Goal: Navigation & Orientation: Find specific page/section

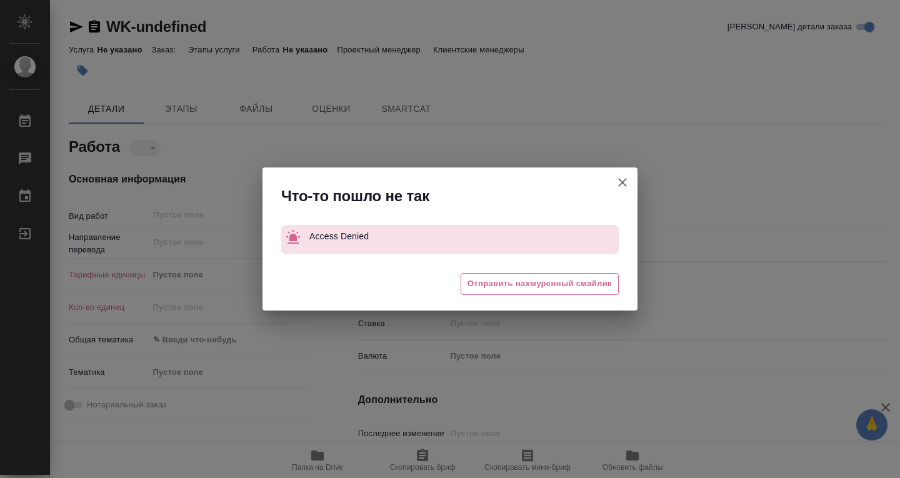
type textarea "x"
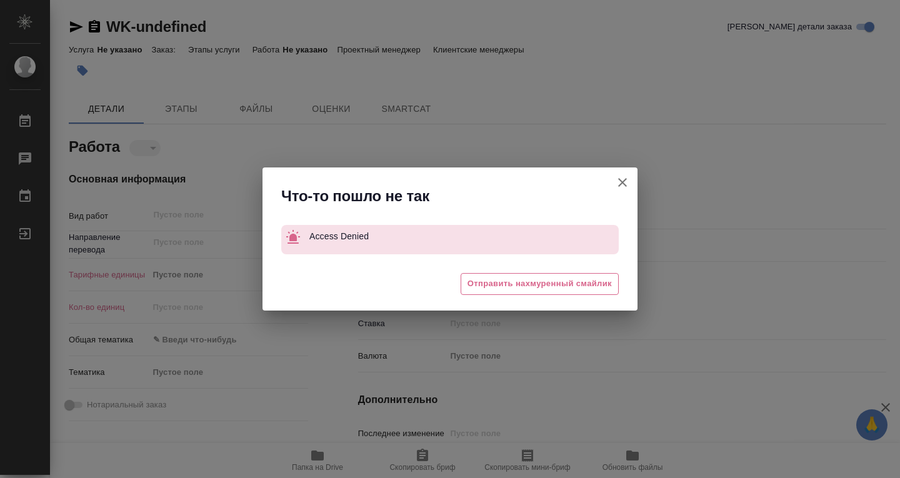
click at [633, 180] on button "Кратко детали заказа" at bounding box center [623, 183] width 30 height 30
type textarea "x"
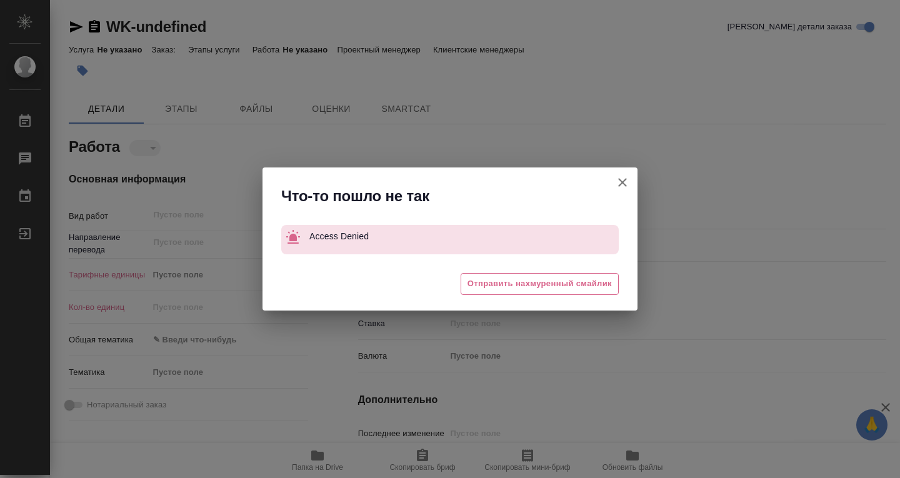
type textarea "x"
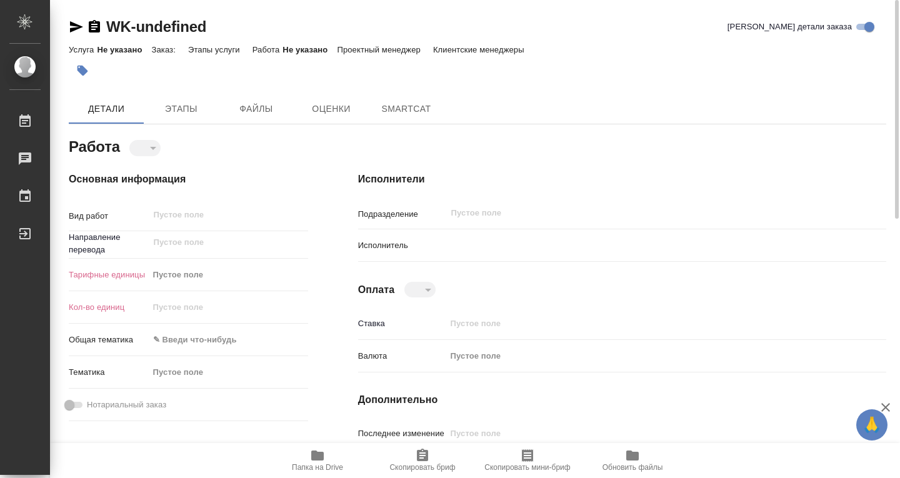
scroll to position [63, 0]
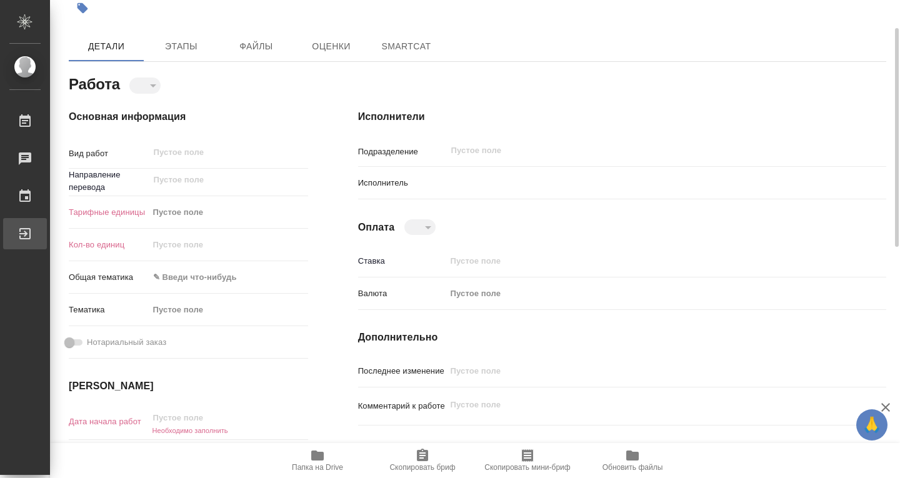
type textarea "x"
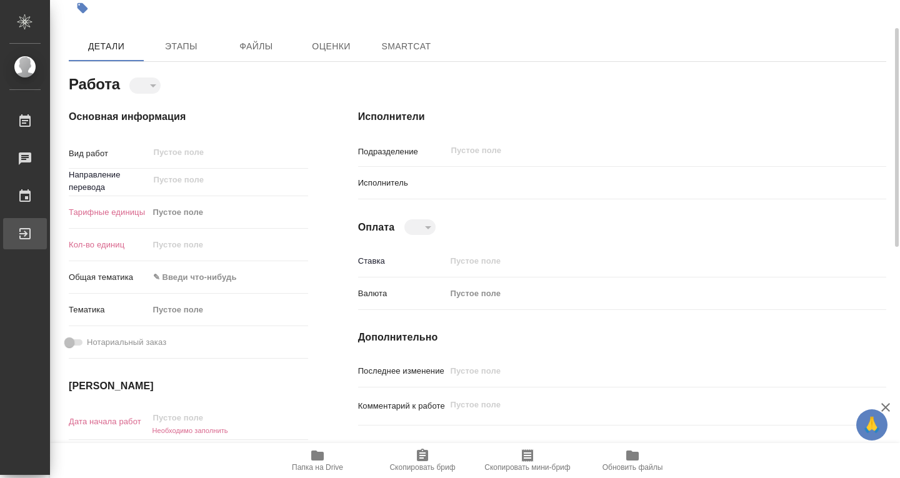
type textarea "x"
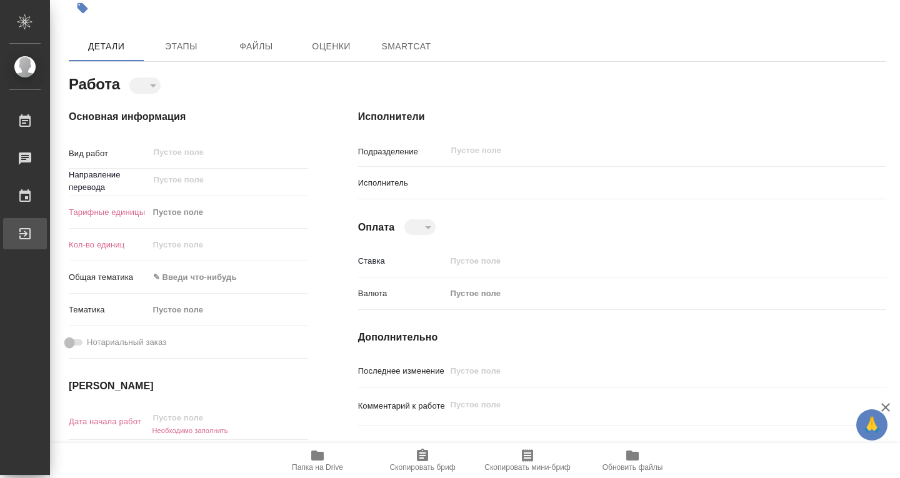
click at [22, 234] on div "Выйти" at bounding box center [9, 233] width 31 height 19
type textarea "x"
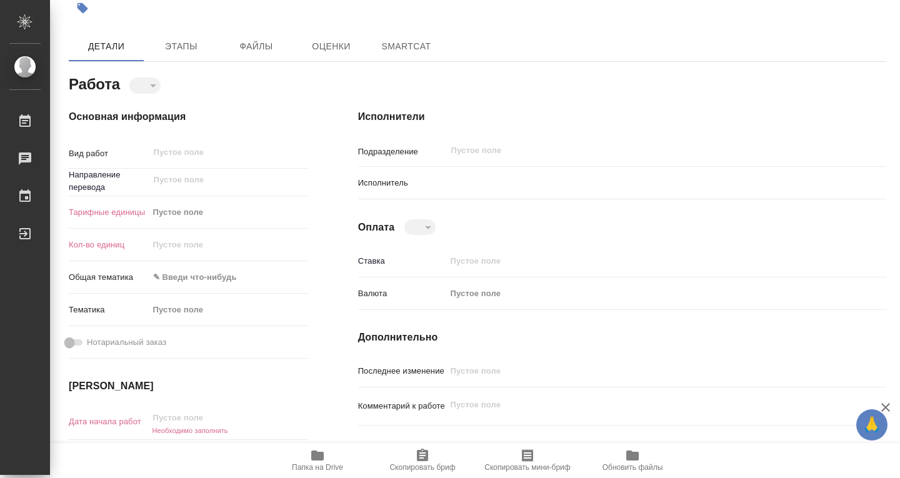
type textarea "x"
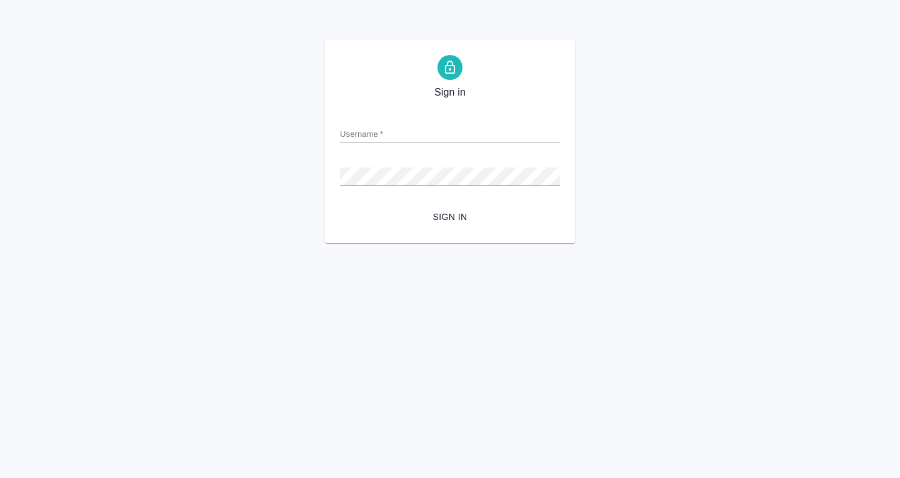
type input "b.wang@awatera.com"
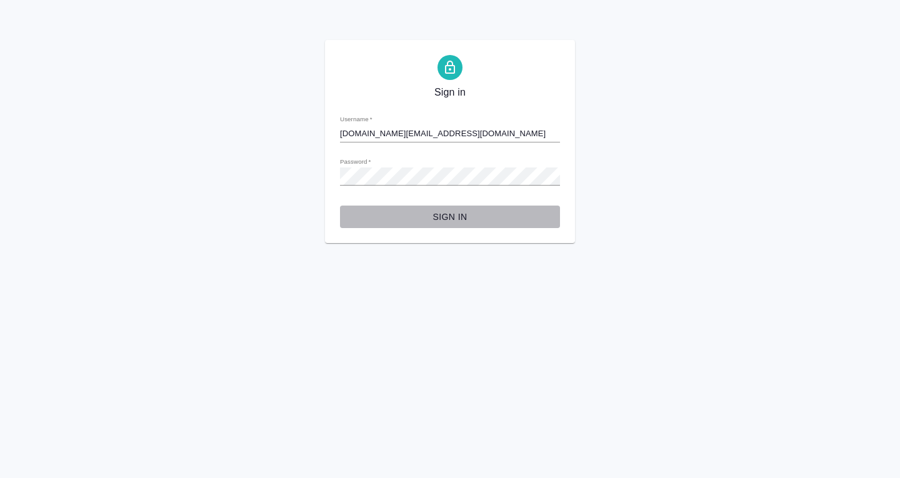
click at [460, 215] on span "Sign in" at bounding box center [450, 217] width 200 height 16
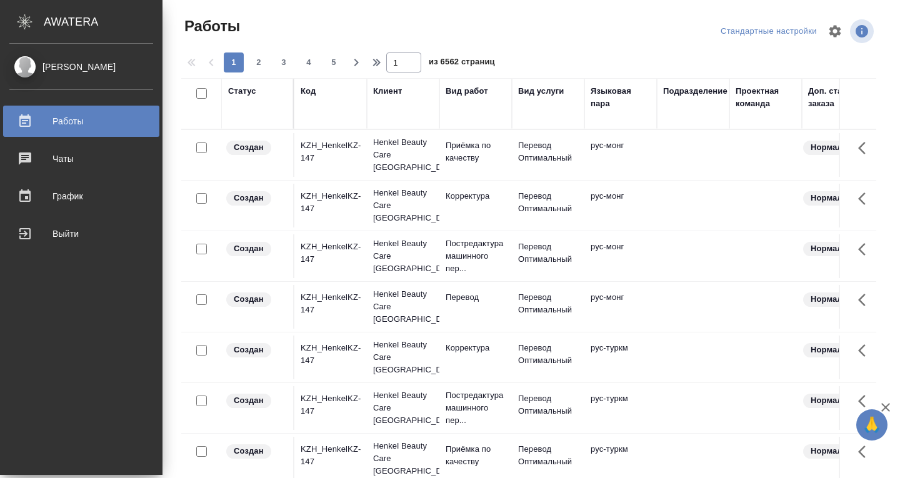
click at [57, 158] on div "Чаты" at bounding box center [81, 158] width 144 height 19
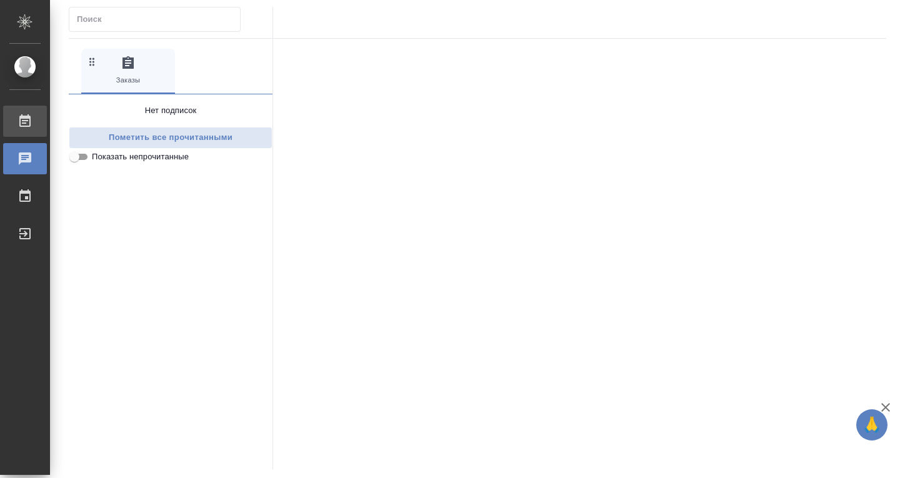
click at [24, 114] on div "Работы" at bounding box center [9, 121] width 31 height 19
